Goal: Task Accomplishment & Management: Use online tool/utility

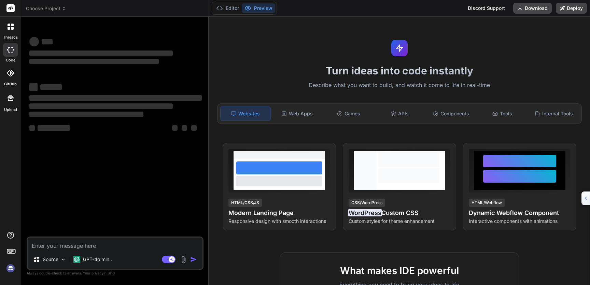
type textarea "x"
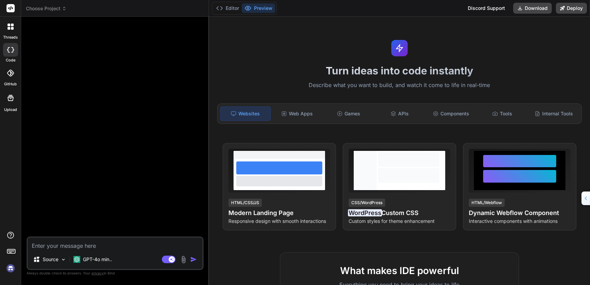
click at [229, 52] on div "Turn ideas into code instantly Describe what you want to build, and watch it co…" at bounding box center [399, 151] width 381 height 268
click at [125, 87] on div at bounding box center [116, 129] width 176 height 215
click at [60, 9] on span "Choose Project" at bounding box center [46, 8] width 41 height 7
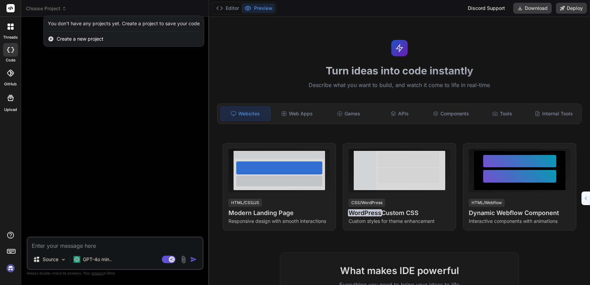
click at [73, 43] on div "Create a new project" at bounding box center [124, 38] width 160 height 15
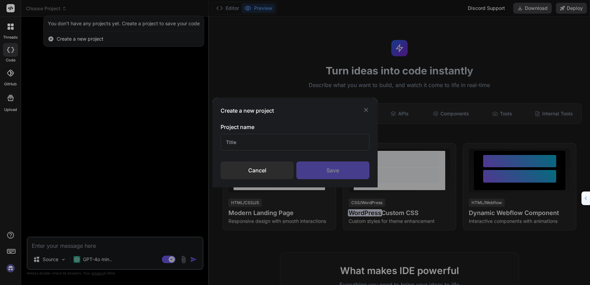
click at [254, 138] on input "text" at bounding box center [295, 142] width 149 height 17
type input "test"
click at [344, 168] on div "Save" at bounding box center [332, 171] width 73 height 18
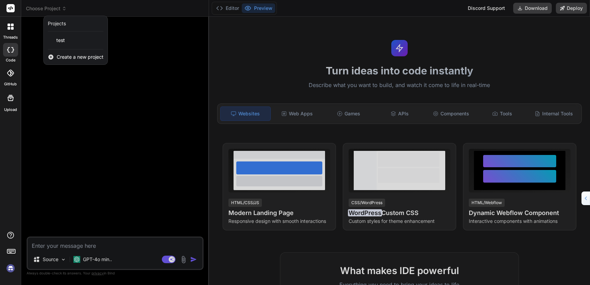
drag, startPoint x: 97, startPoint y: 245, endPoint x: 96, endPoint y: 249, distance: 4.2
click at [96, 246] on div at bounding box center [295, 142] width 590 height 285
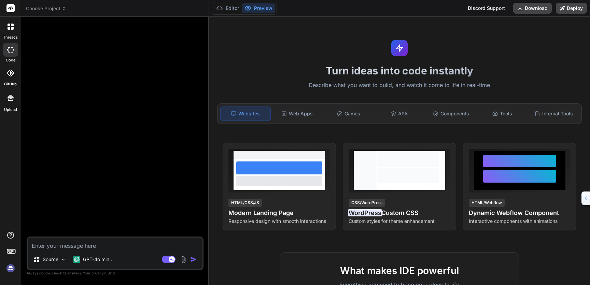
click at [96, 249] on textarea at bounding box center [115, 244] width 175 height 12
paste textarea "[URL][DOMAIN_NAME]"
type textarea "[URL][DOMAIN_NAME]"
type textarea "x"
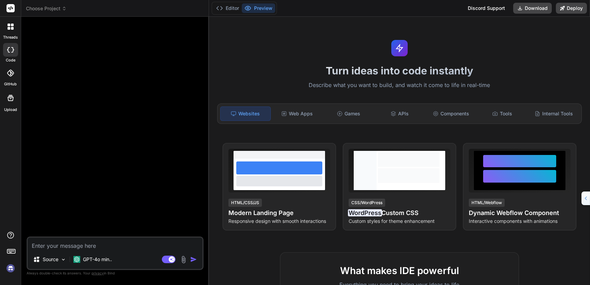
paste textarea "You can create an application that allows you to send a message from telegram t…"
type textarea "You can create an application that allows you to send a message from telegram t…"
type textarea "x"
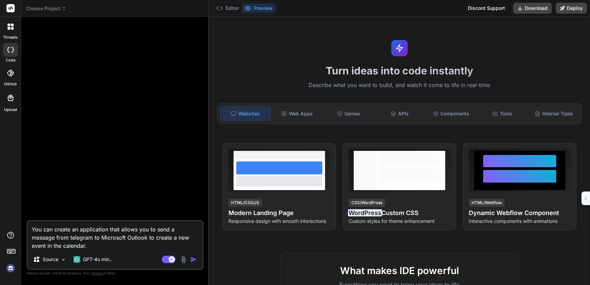
type textarea "You can create an application that allows you to send a message from telegram t…"
click at [191, 259] on img "button" at bounding box center [193, 259] width 7 height 7
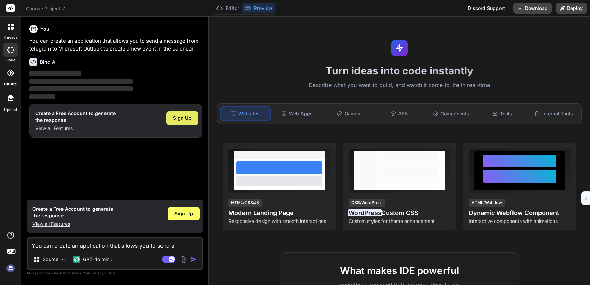
click at [188, 119] on span "Sign Up" at bounding box center [182, 118] width 18 height 7
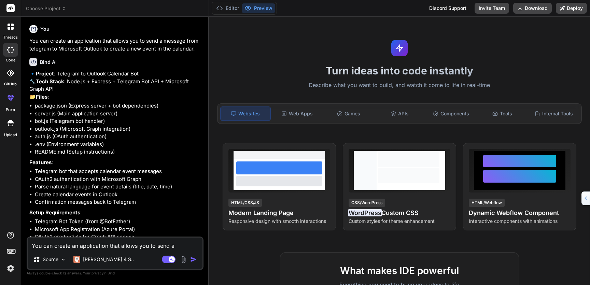
type textarea "x"
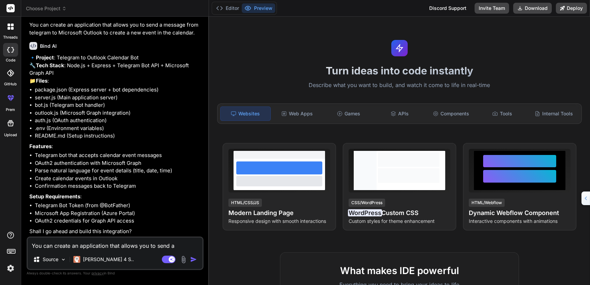
scroll to position [31, 0]
click at [137, 252] on div "You can create an application that allows you to send a message from telegram t…" at bounding box center [115, 253] width 177 height 33
click at [137, 250] on textarea "You can create an application that allows you to send a message from telegram t…" at bounding box center [115, 244] width 175 height 12
type textarea "y"
type textarea "x"
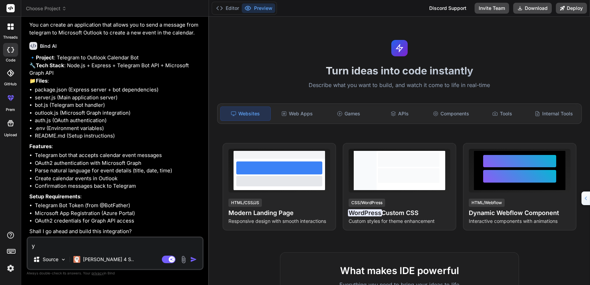
type textarea "ye"
type textarea "x"
type textarea "yes"
type textarea "x"
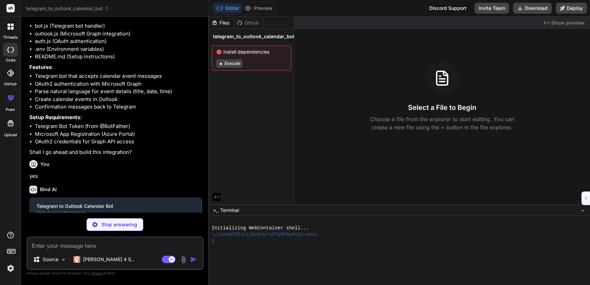
scroll to position [102, 0]
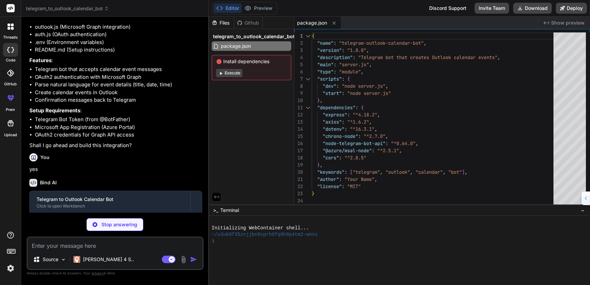
type textarea "x"
type textarea "TELEGRAM_BOT_TOKEN=your_telegram_bot_token_here MICROSOFT_CLIENT_ID=your_micros…"
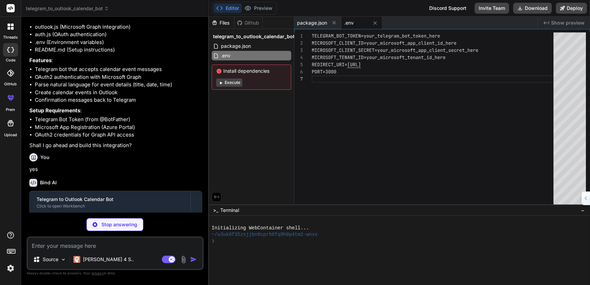
type textarea "x"
type textarea "console.error('Polling error:', error); }); app.listen(PORT, () => { console.lo…"
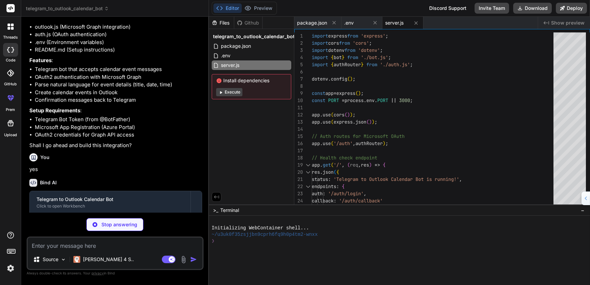
type textarea "x"
type textarea "}"
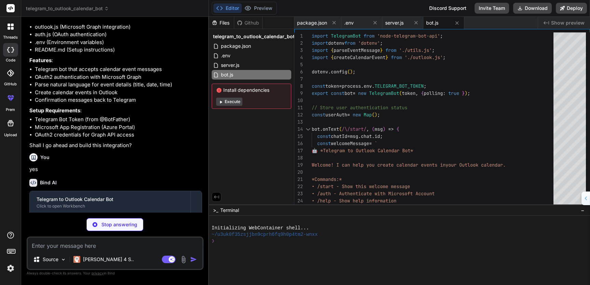
type textarea "x"
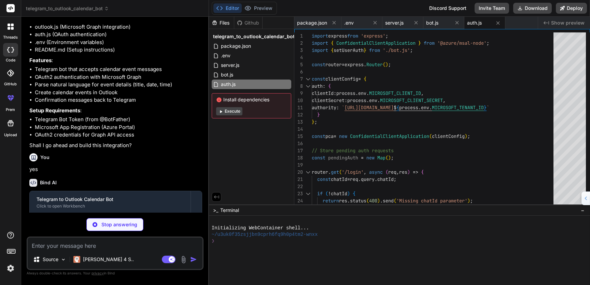
type textarea "x"
type textarea "console.error('User info error:', error); throw error; } }"
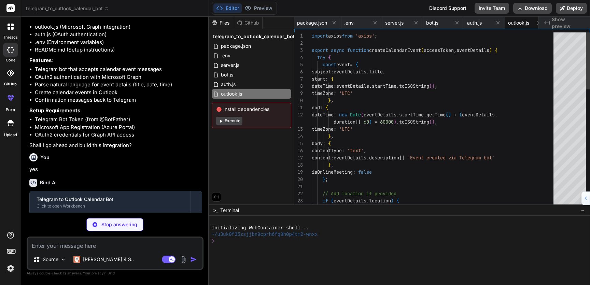
scroll to position [36, 0]
click at [228, 120] on button "Execute" at bounding box center [229, 121] width 26 height 8
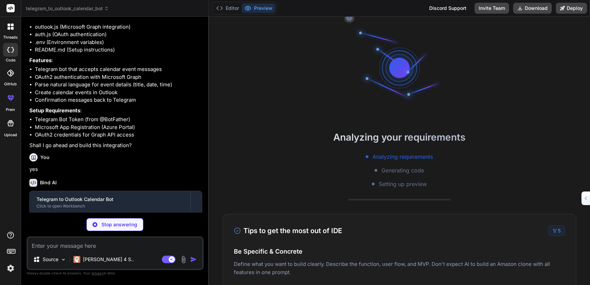
type textarea "x"
type textarea "return eventDetails; }"
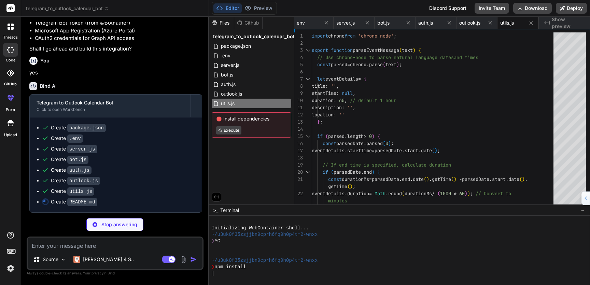
scroll to position [212, 0]
type textarea "x"
type textarea "Feel free to submit issues and pull requests to improve the bot's functionality…"
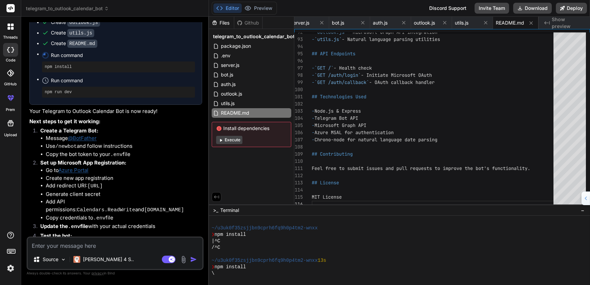
scroll to position [406, 0]
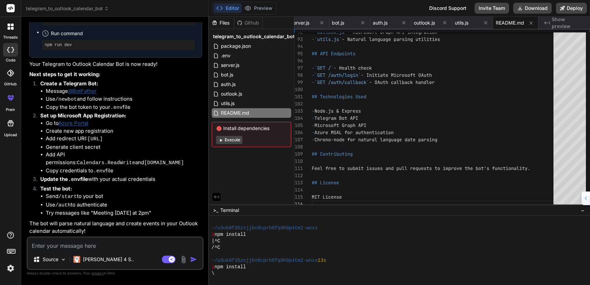
click at [237, 143] on button "Execute" at bounding box center [229, 140] width 26 height 8
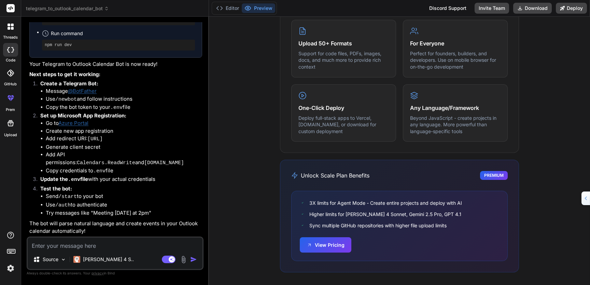
scroll to position [413, 0]
click at [110, 244] on textarea at bounding box center [115, 244] width 175 height 12
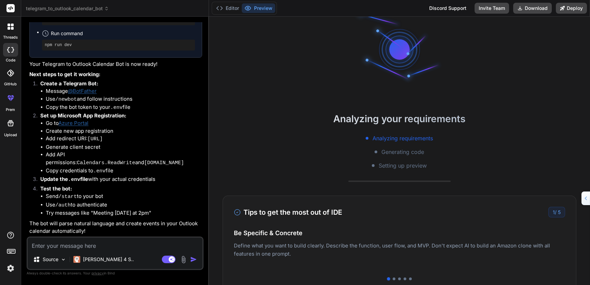
scroll to position [121, 0]
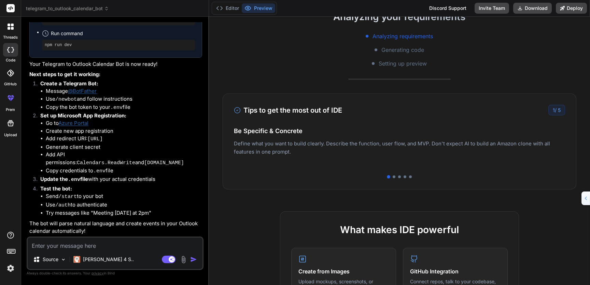
click at [507, 153] on p "Deploy your Next.js and React projects to Vercel. For Node.js backend, deploy t…" at bounding box center [399, 155] width 331 height 16
drag, startPoint x: 512, startPoint y: 156, endPoint x: 509, endPoint y: 150, distance: 6.6
click at [509, 150] on p "Deploy your Next.js and React projects to Vercel. For Node.js backend, deploy t…" at bounding box center [399, 155] width 331 height 16
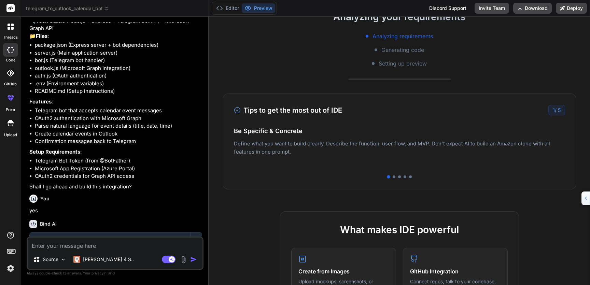
scroll to position [47, 0]
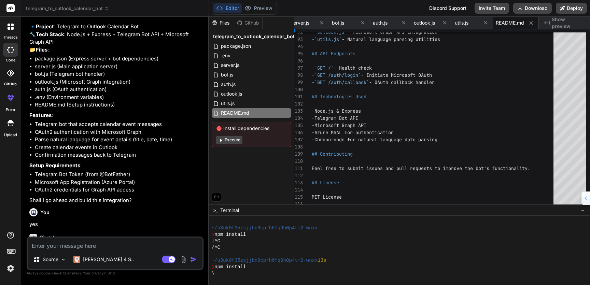
drag, startPoint x: 240, startPoint y: 144, endPoint x: 235, endPoint y: 138, distance: 8.5
click at [237, 140] on div "Install dependencies Execute" at bounding box center [252, 134] width 80 height 25
click at [235, 138] on button "Execute" at bounding box center [229, 140] width 26 height 8
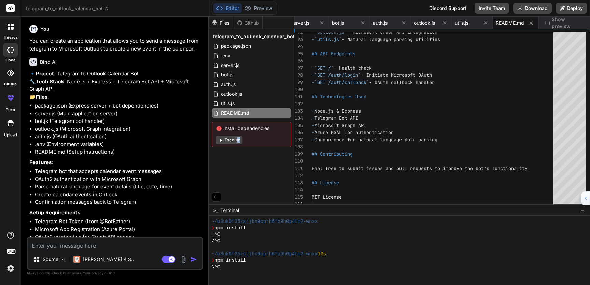
scroll to position [52, 0]
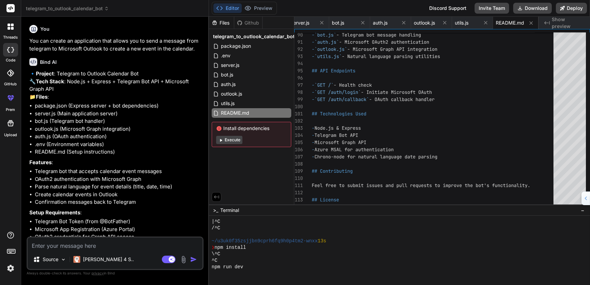
click at [251, 141] on span "Execute" at bounding box center [251, 140] width 71 height 8
click at [219, 140] on icon at bounding box center [220, 140] width 5 height 5
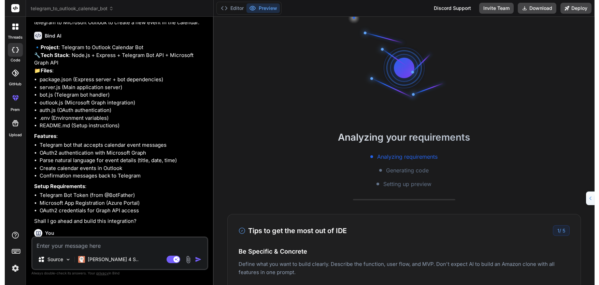
scroll to position [0, 0]
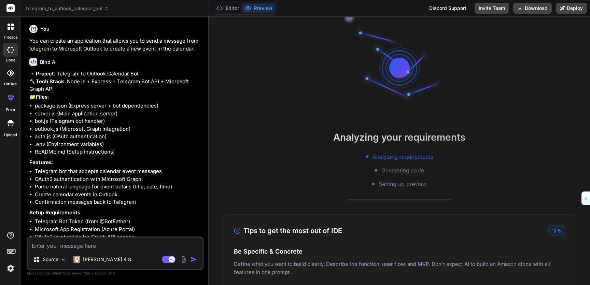
type textarea "x"
click at [558, 228] on div "1 / 5" at bounding box center [566, 230] width 17 height 11
click at [558, 230] on div "1 / 5" at bounding box center [566, 230] width 17 height 11
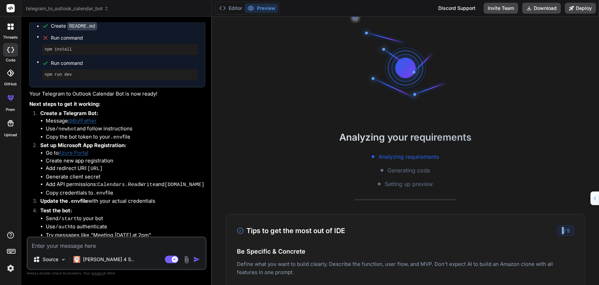
scroll to position [406, 0]
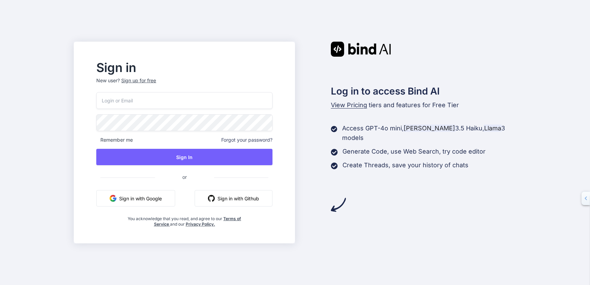
click at [150, 197] on button "Sign in with Google" at bounding box center [135, 198] width 79 height 16
